Goal: Navigation & Orientation: Find specific page/section

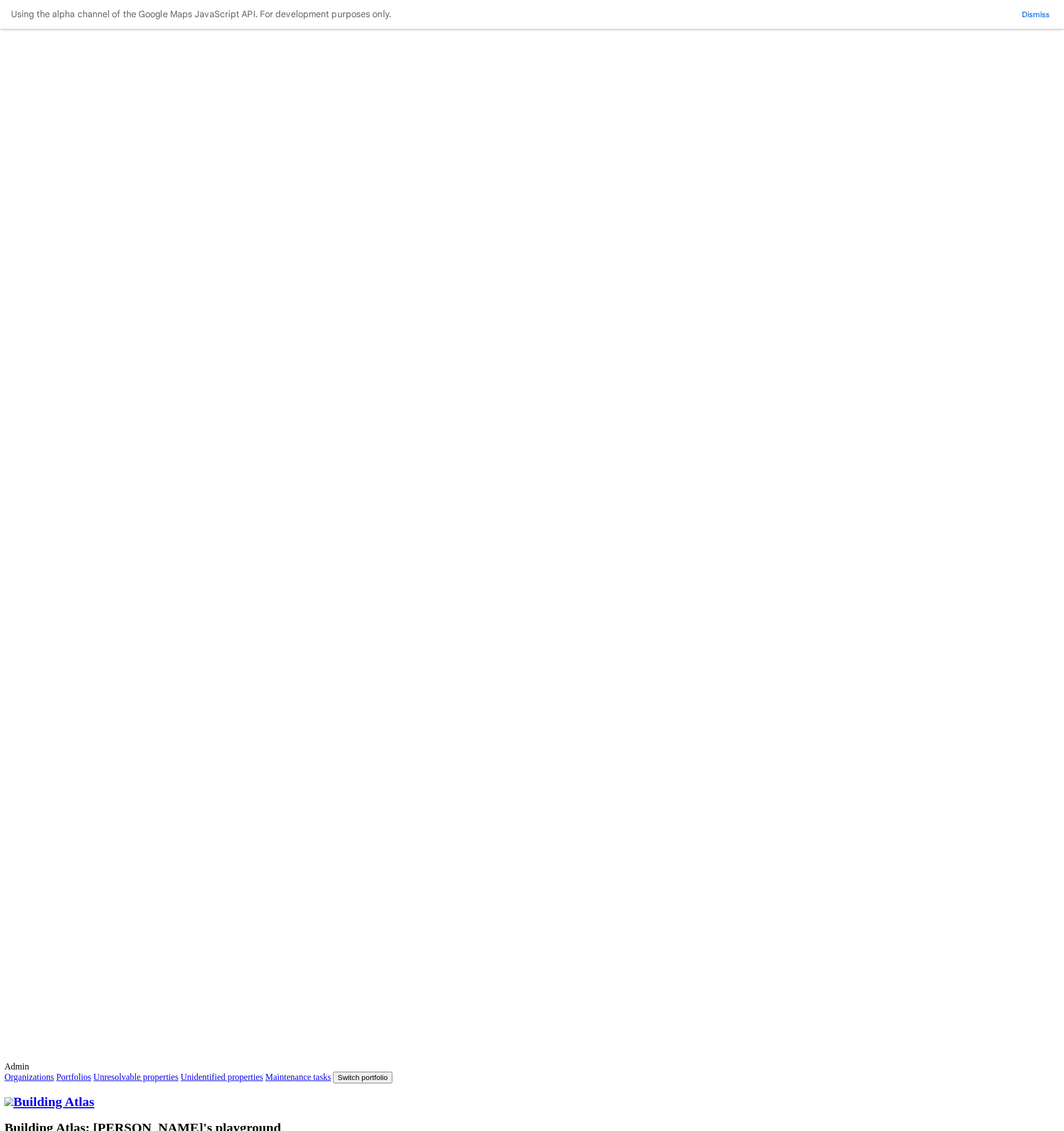
drag, startPoint x: 61, startPoint y: 101, endPoint x: 60, endPoint y: 107, distance: 6.1
click at [392, 1071] on button "Switch portfolio" at bounding box center [362, 1077] width 58 height 11
click at [0, 0] on button "[GEOGRAPHIC_DATA]" at bounding box center [0, 0] width 0 height 0
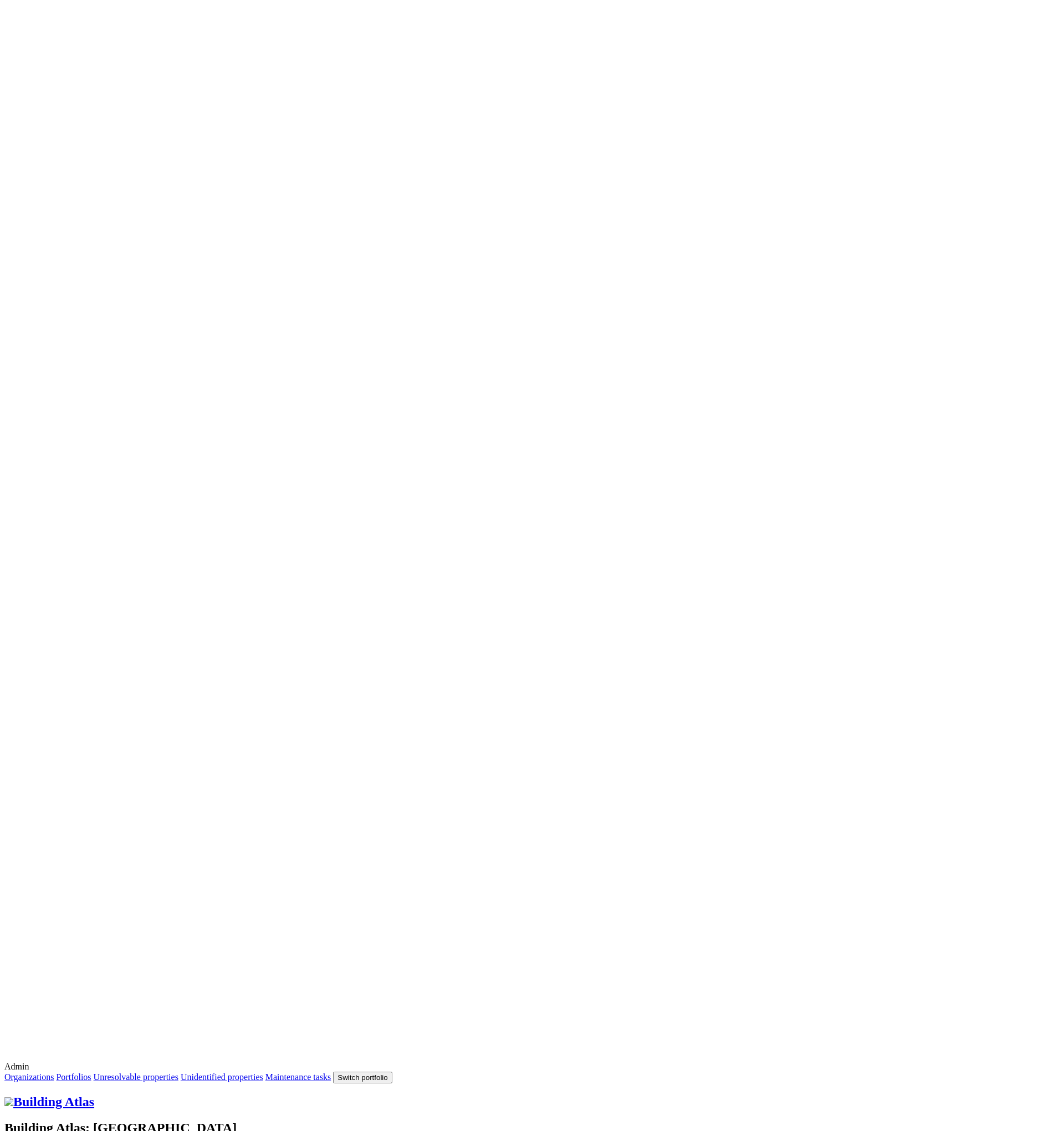
click at [392, 1071] on button "Switch portfolio" at bounding box center [362, 1077] width 58 height 11
click at [0, 0] on button "GP surgeries" at bounding box center [0, 0] width 0 height 0
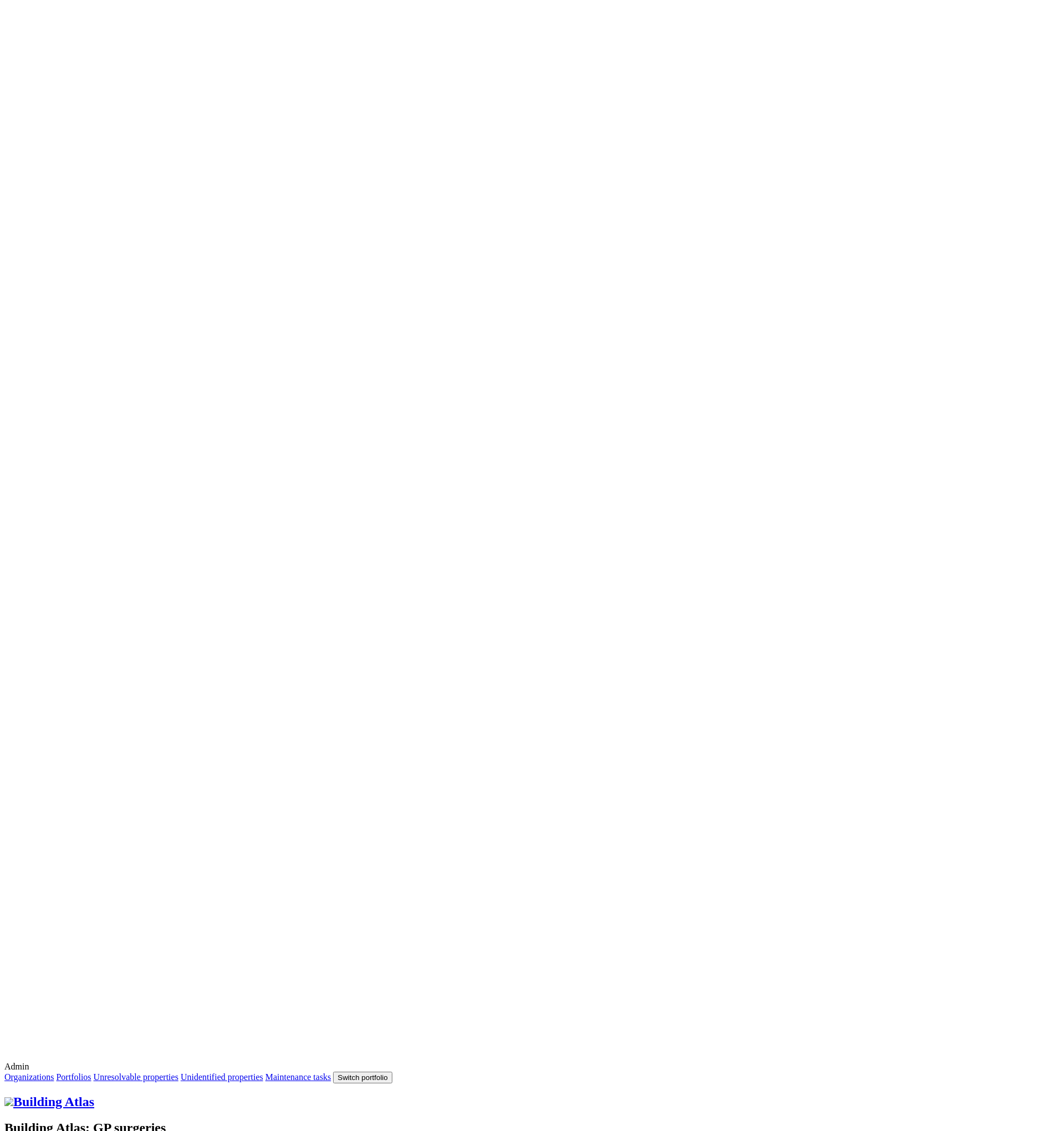
type input "**********"
click at [440, 621] on input "******" at bounding box center [438, 613] width 32 height 18
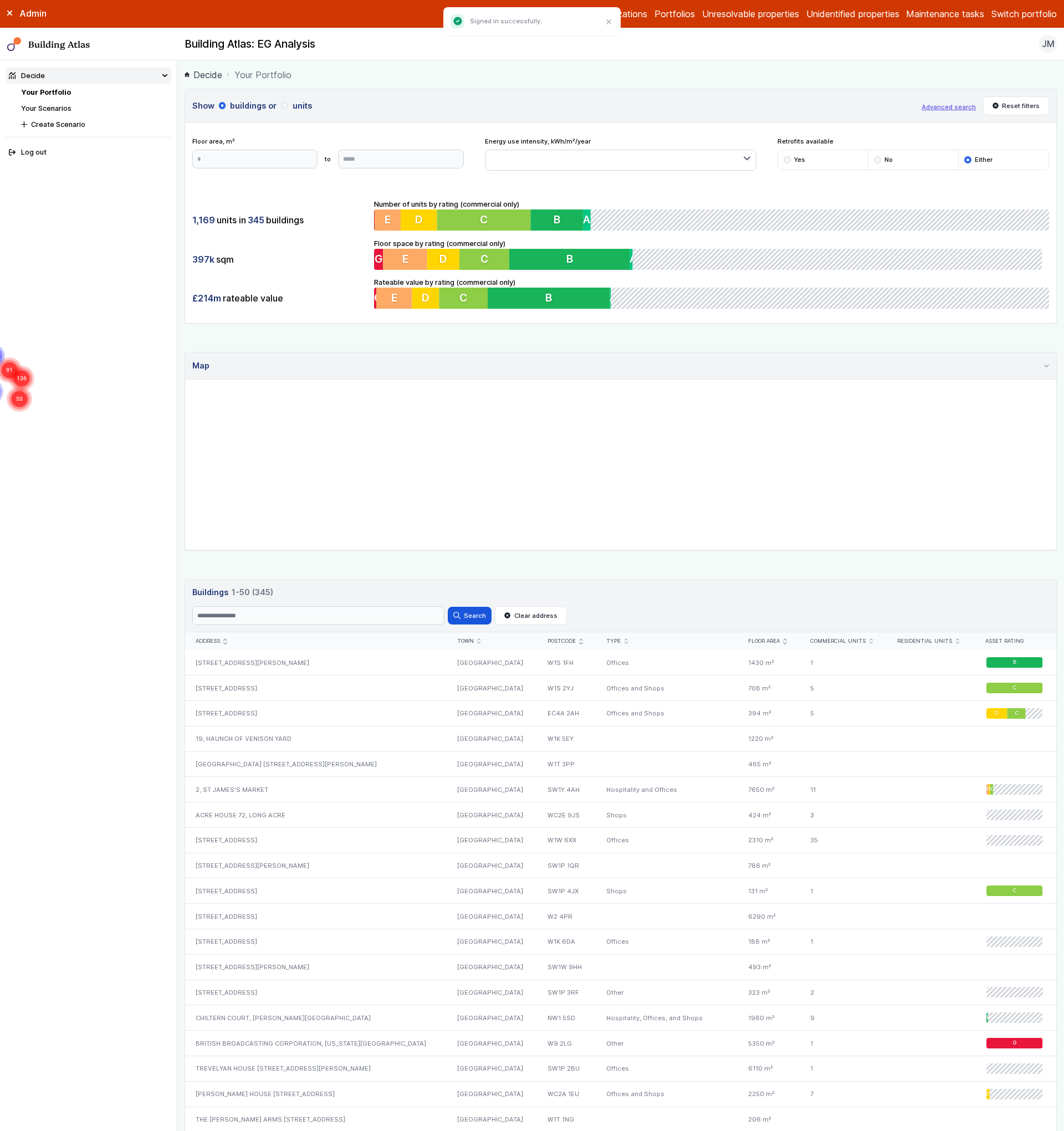
click at [1014, 15] on button "Switch portfolio" at bounding box center [1024, 14] width 65 height 13
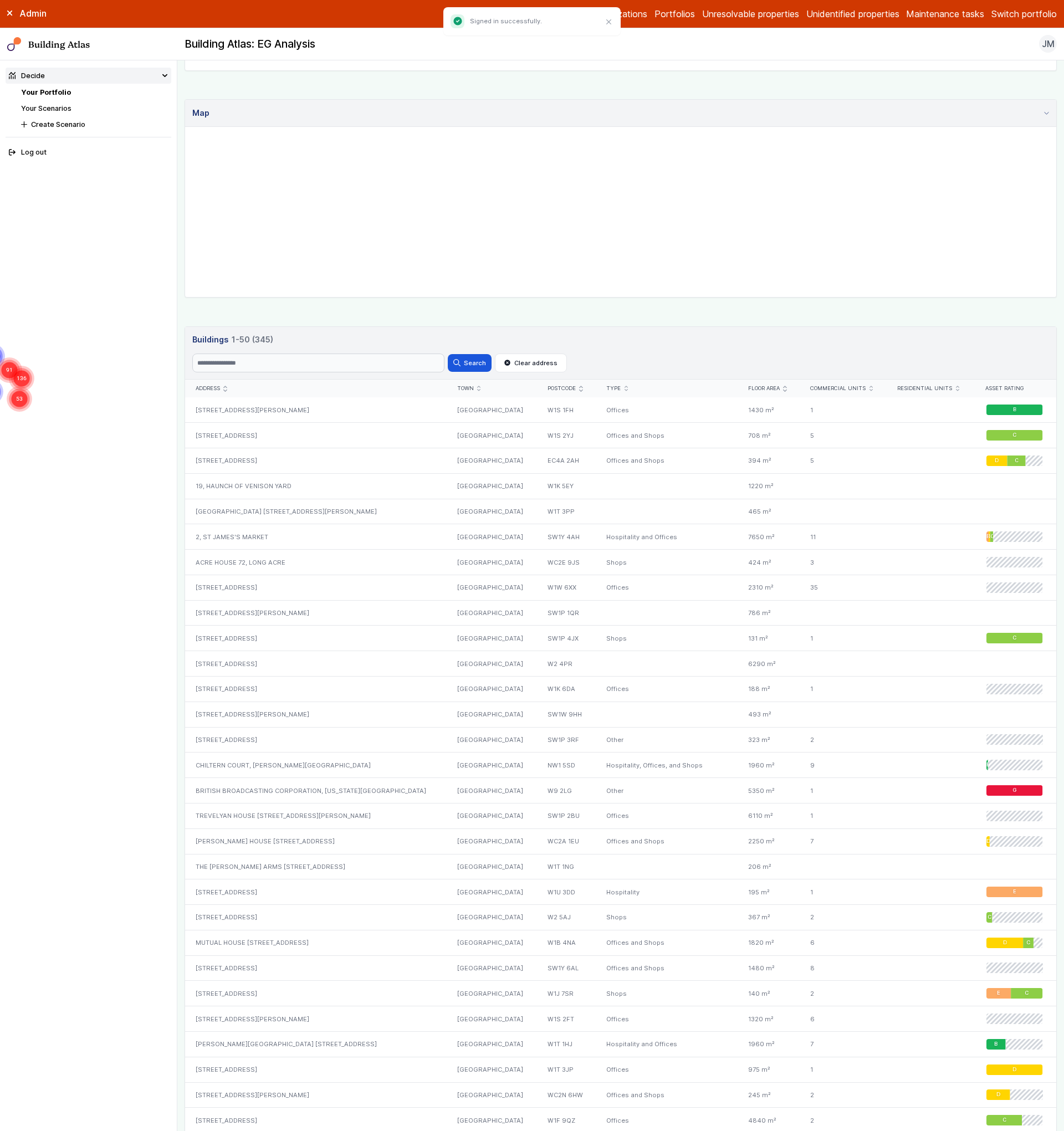
scroll to position [63, 0]
click at [0, 0] on button "GP surgeries" at bounding box center [0, 0] width 0 height 0
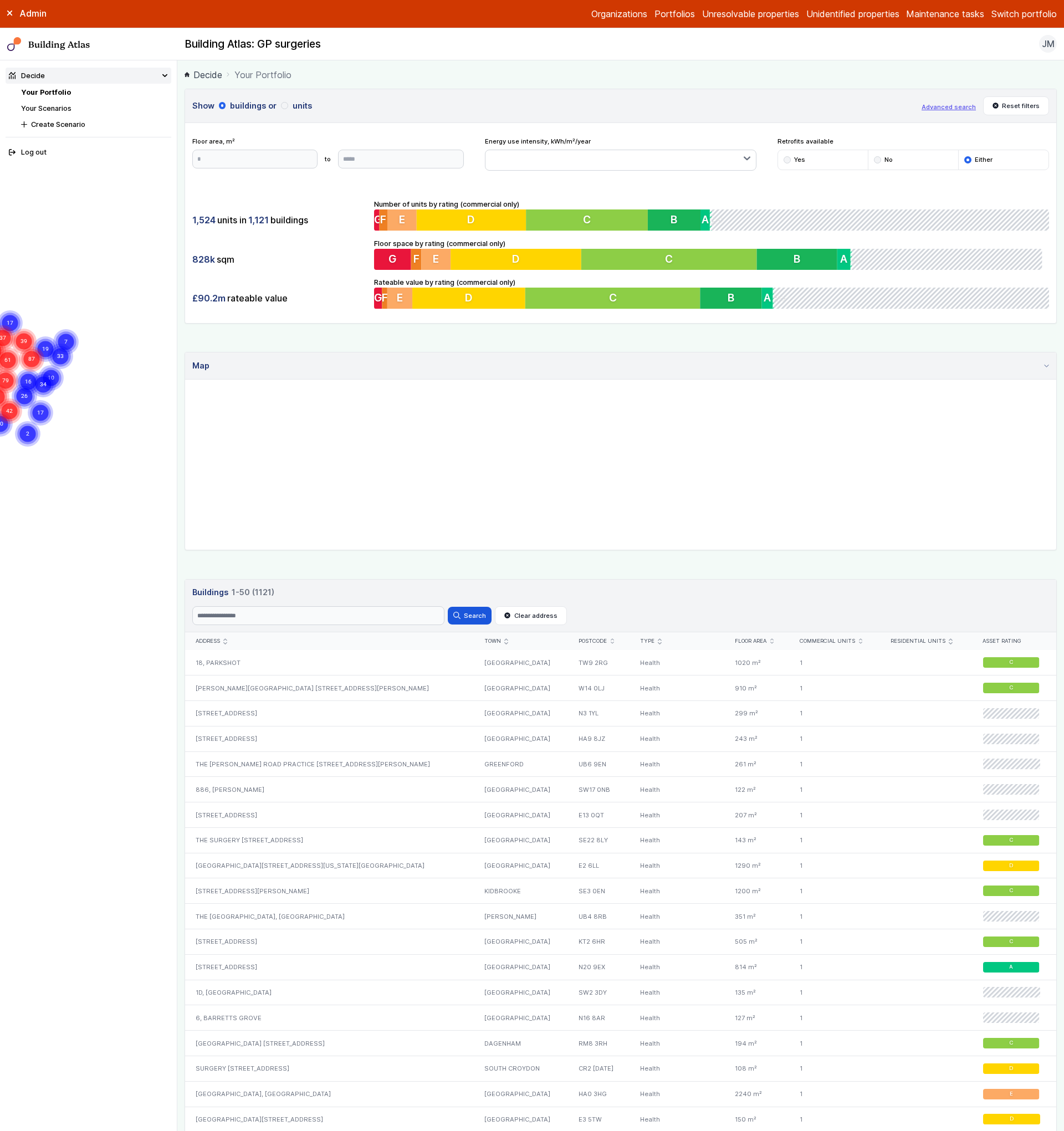
click at [56, 107] on link "Your Scenarios" at bounding box center [46, 108] width 50 height 8
